Goal: Navigation & Orientation: Find specific page/section

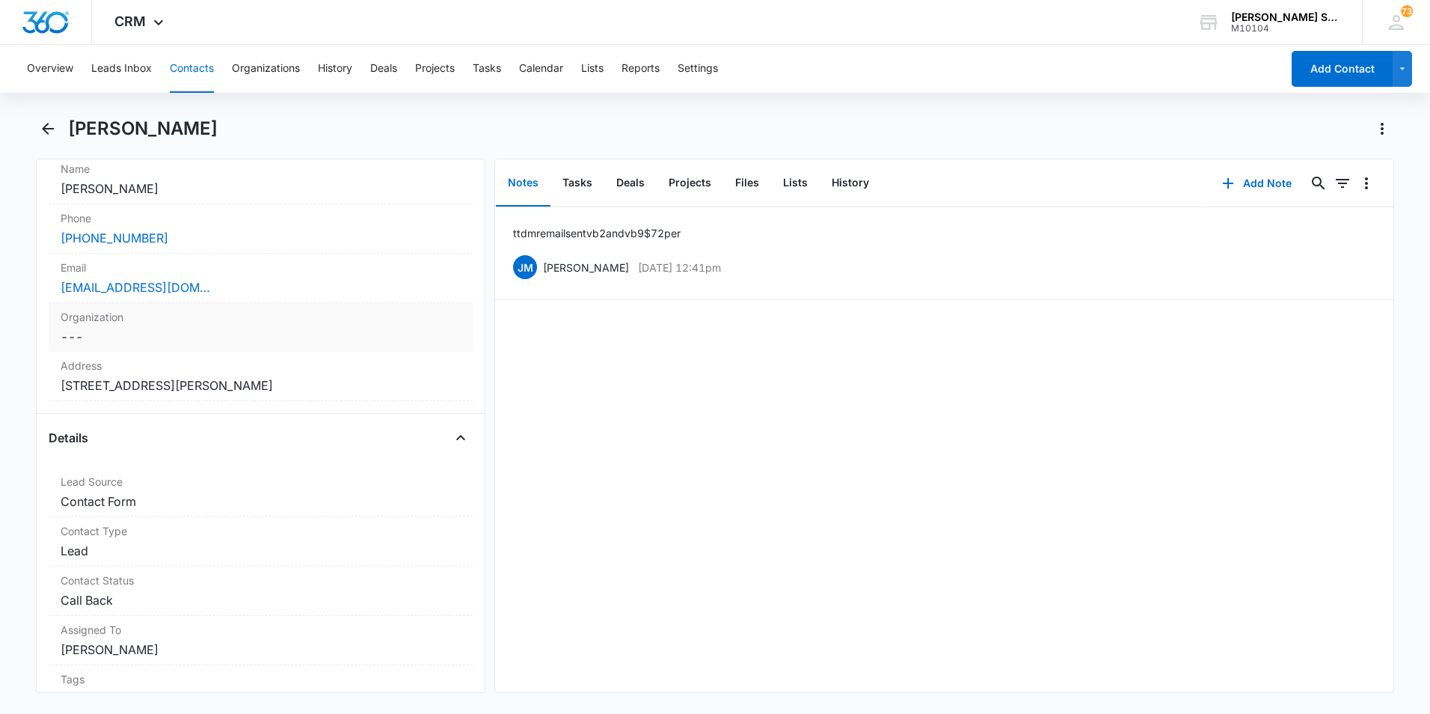
scroll to position [236, 0]
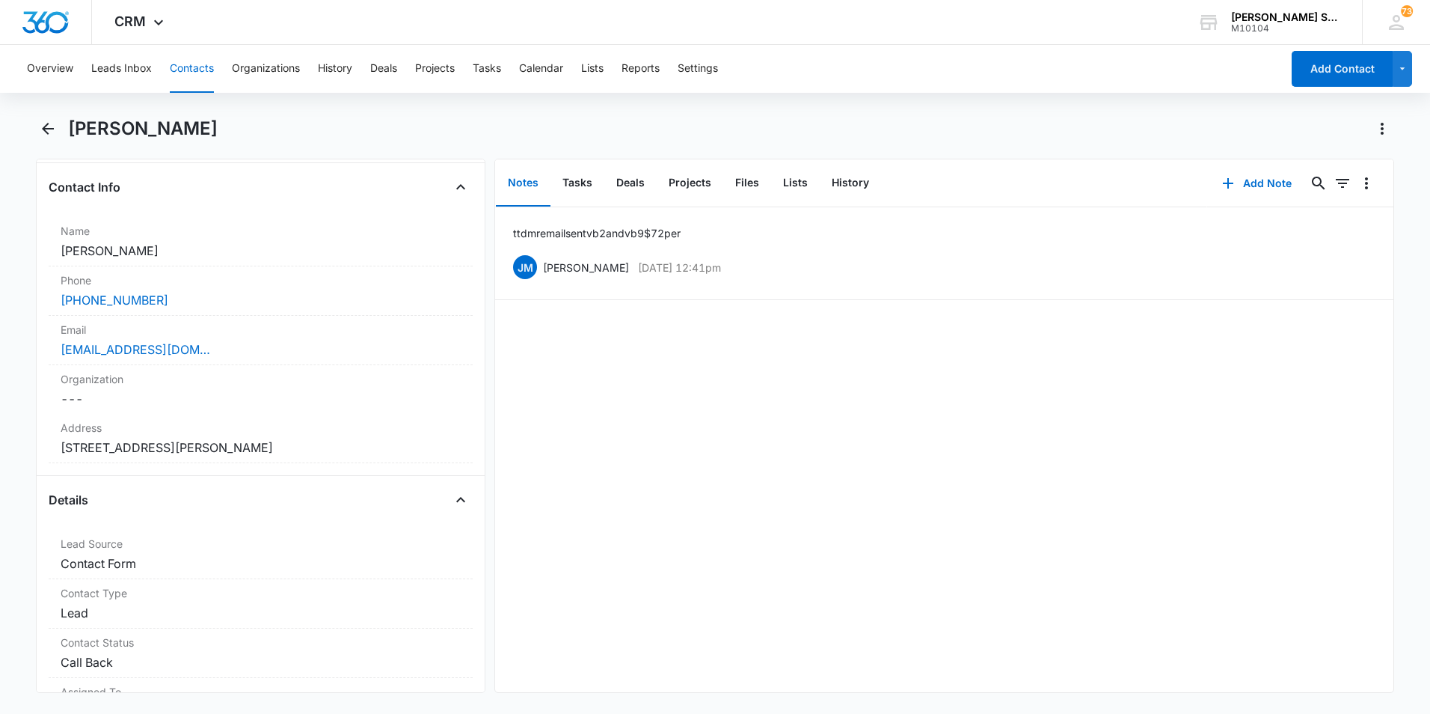
click at [186, 73] on button "Contacts" at bounding box center [192, 69] width 44 height 48
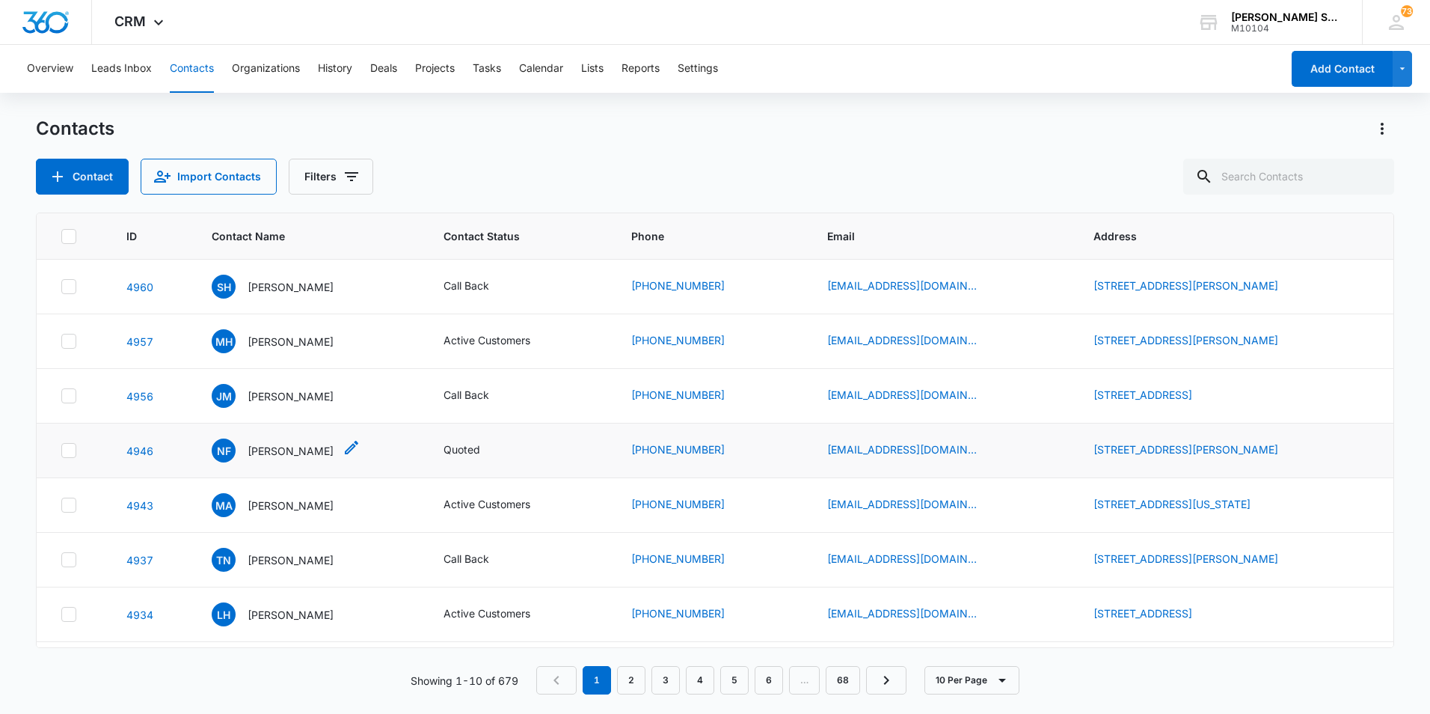
click at [256, 444] on p "[PERSON_NAME]" at bounding box center [291, 451] width 86 height 16
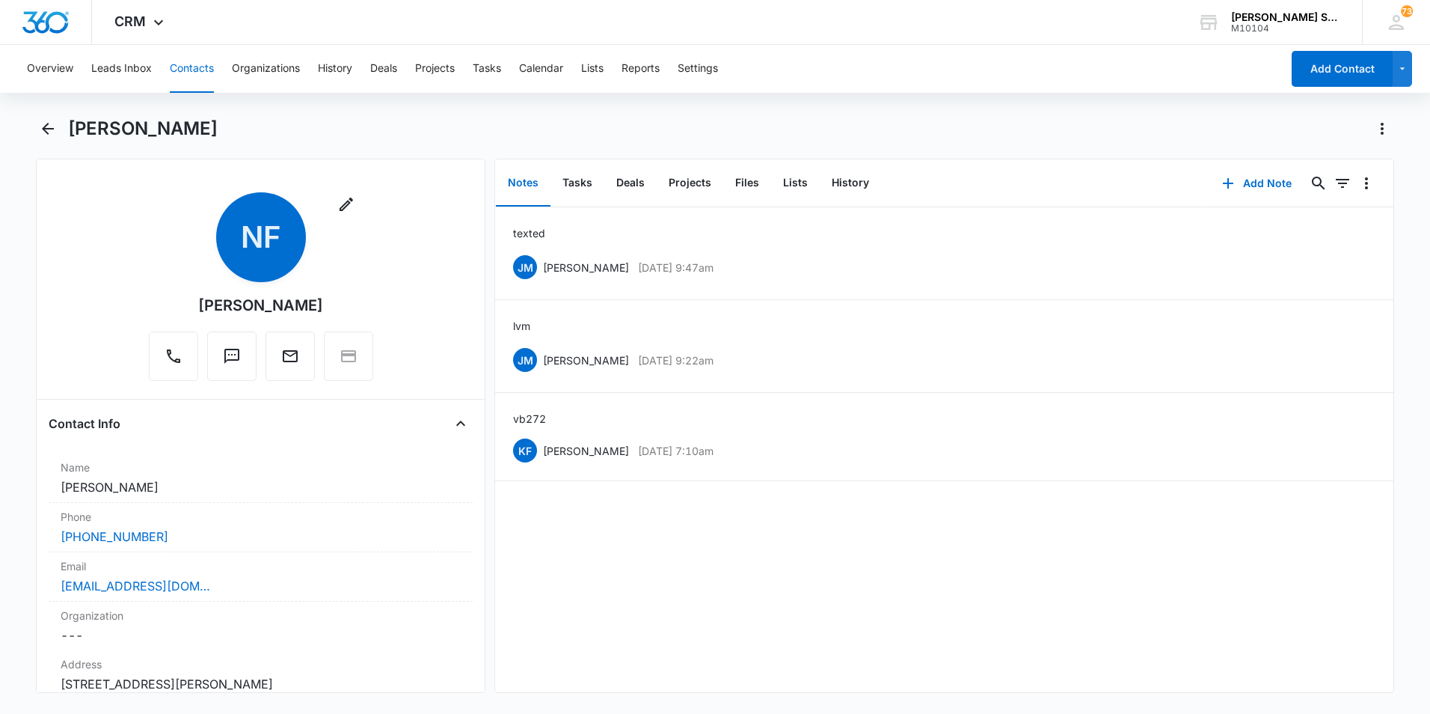
click at [1, 216] on main "[PERSON_NAME] Remove NF [PERSON_NAME] Contact Info Name Cancel Save Changes [PE…" at bounding box center [715, 414] width 1430 height 594
click at [182, 70] on button "Contacts" at bounding box center [192, 69] width 44 height 48
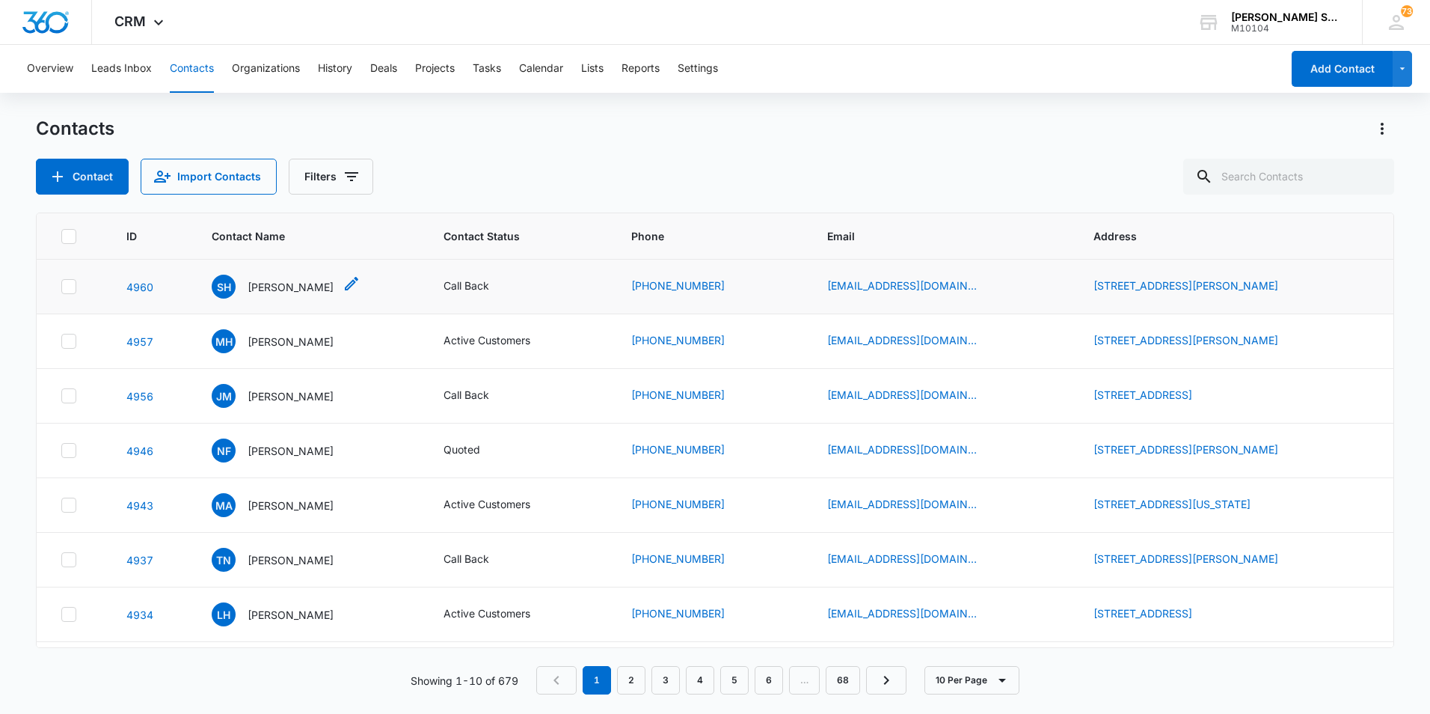
click at [275, 289] on p "[PERSON_NAME]" at bounding box center [291, 287] width 86 height 16
